Goal: Navigation & Orientation: Go to known website

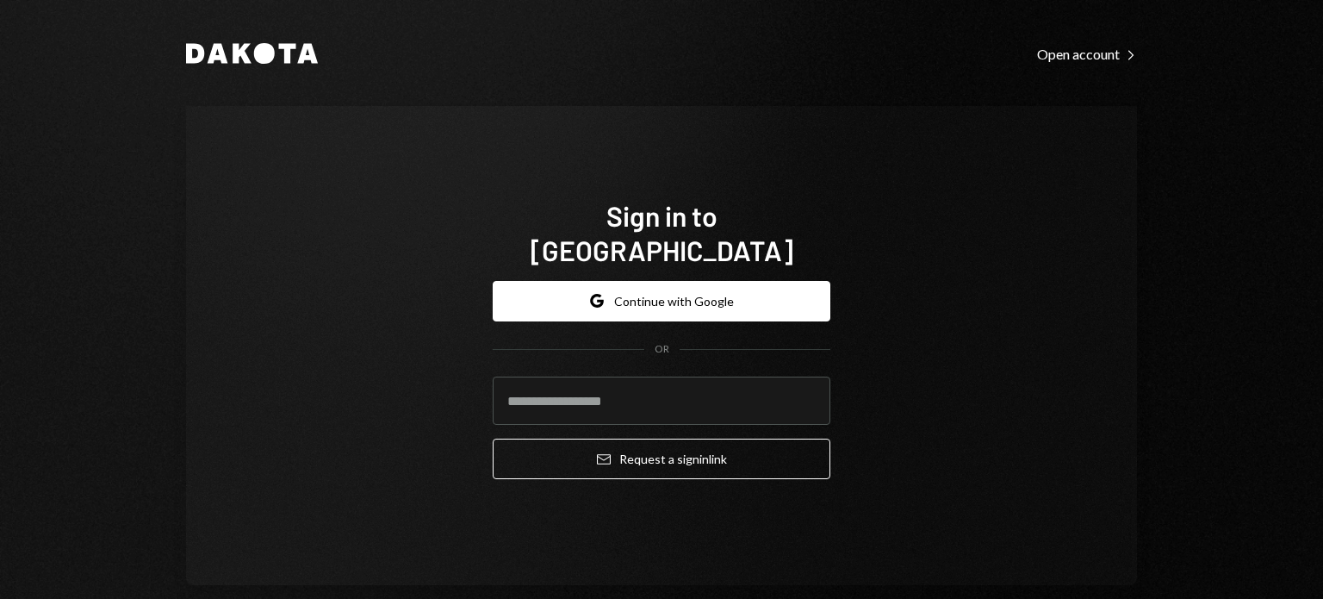
type input "**********"
click at [644, 447] on button "Email Request a sign in link" at bounding box center [662, 459] width 338 height 40
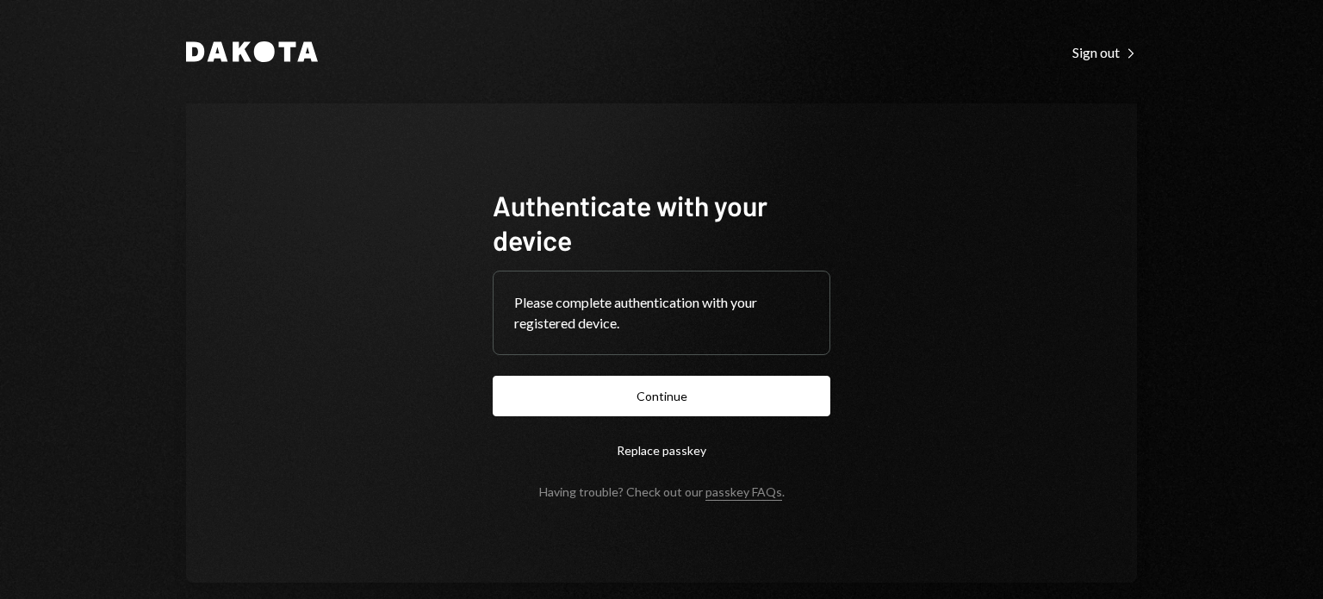
click at [671, 404] on button "Continue" at bounding box center [662, 396] width 338 height 40
